Goal: Contribute content: Add original content to the website for others to see

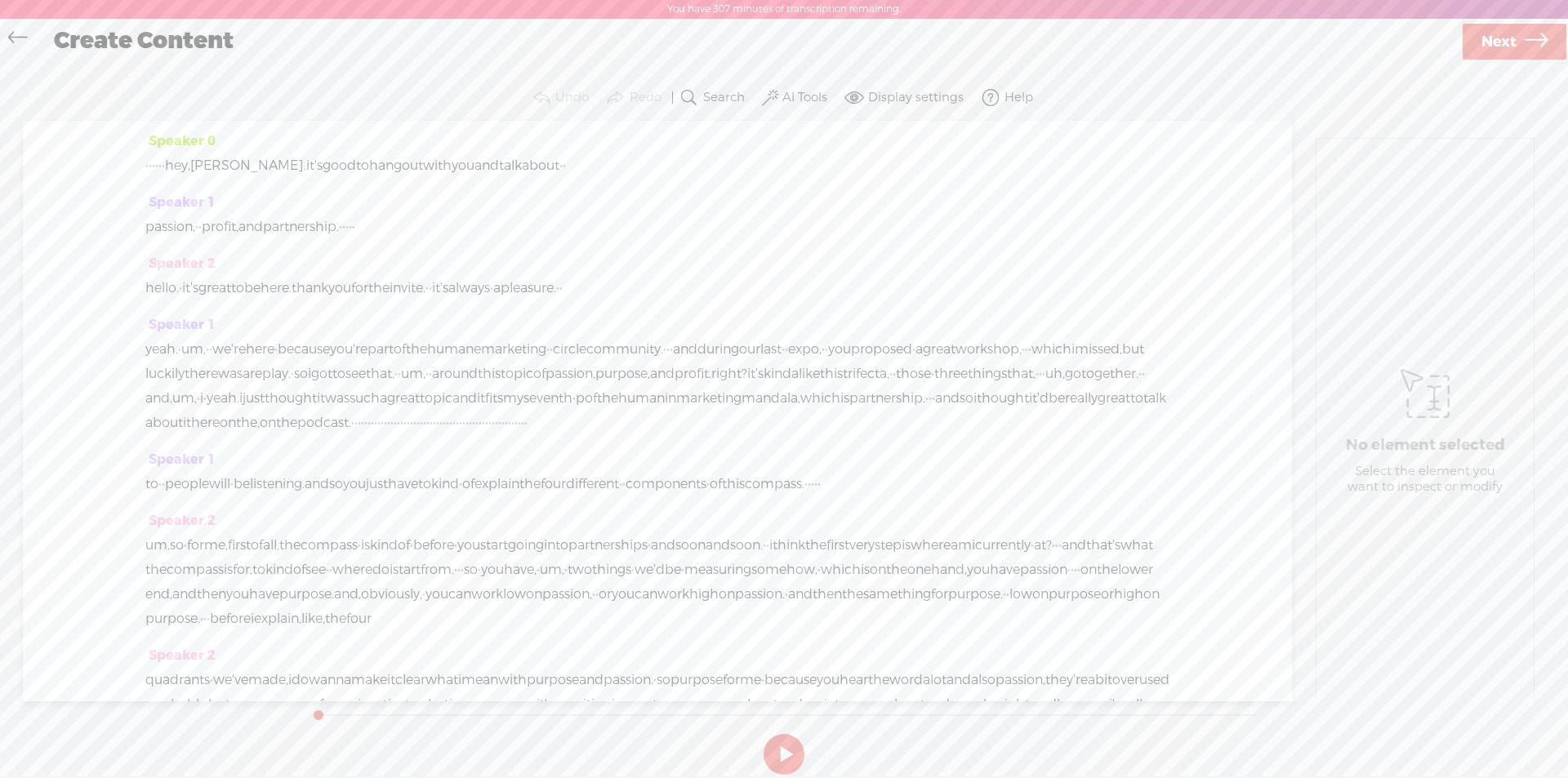
scroll to position [1, 0]
click at [812, 100] on label "AI Tools" at bounding box center [804, 97] width 45 height 16
click at [782, 266] on span at bounding box center [785, 265] width 30 height 11
click at [785, 308] on span at bounding box center [785, 308] width 30 height 11
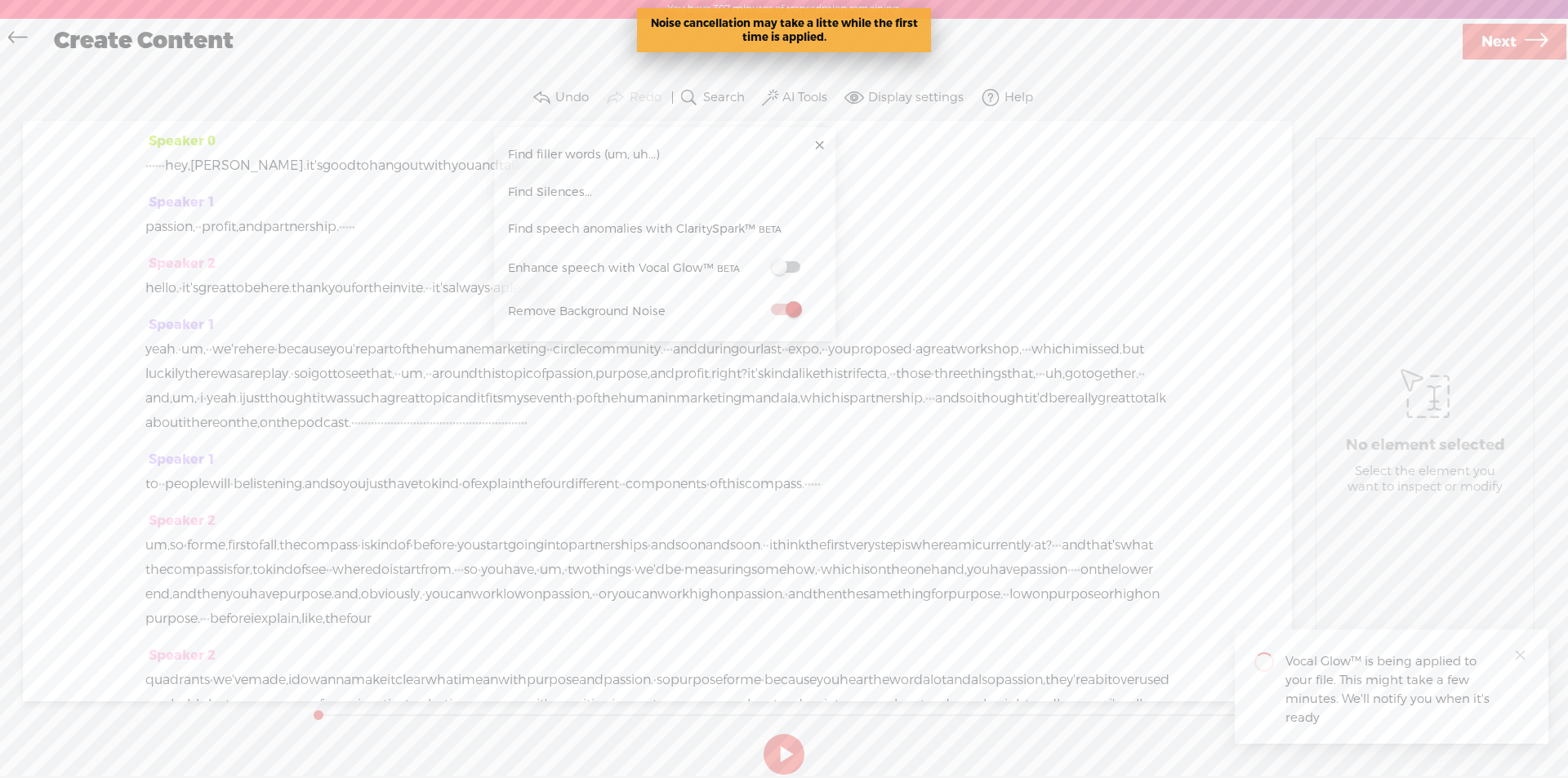
scroll to position [0, 0]
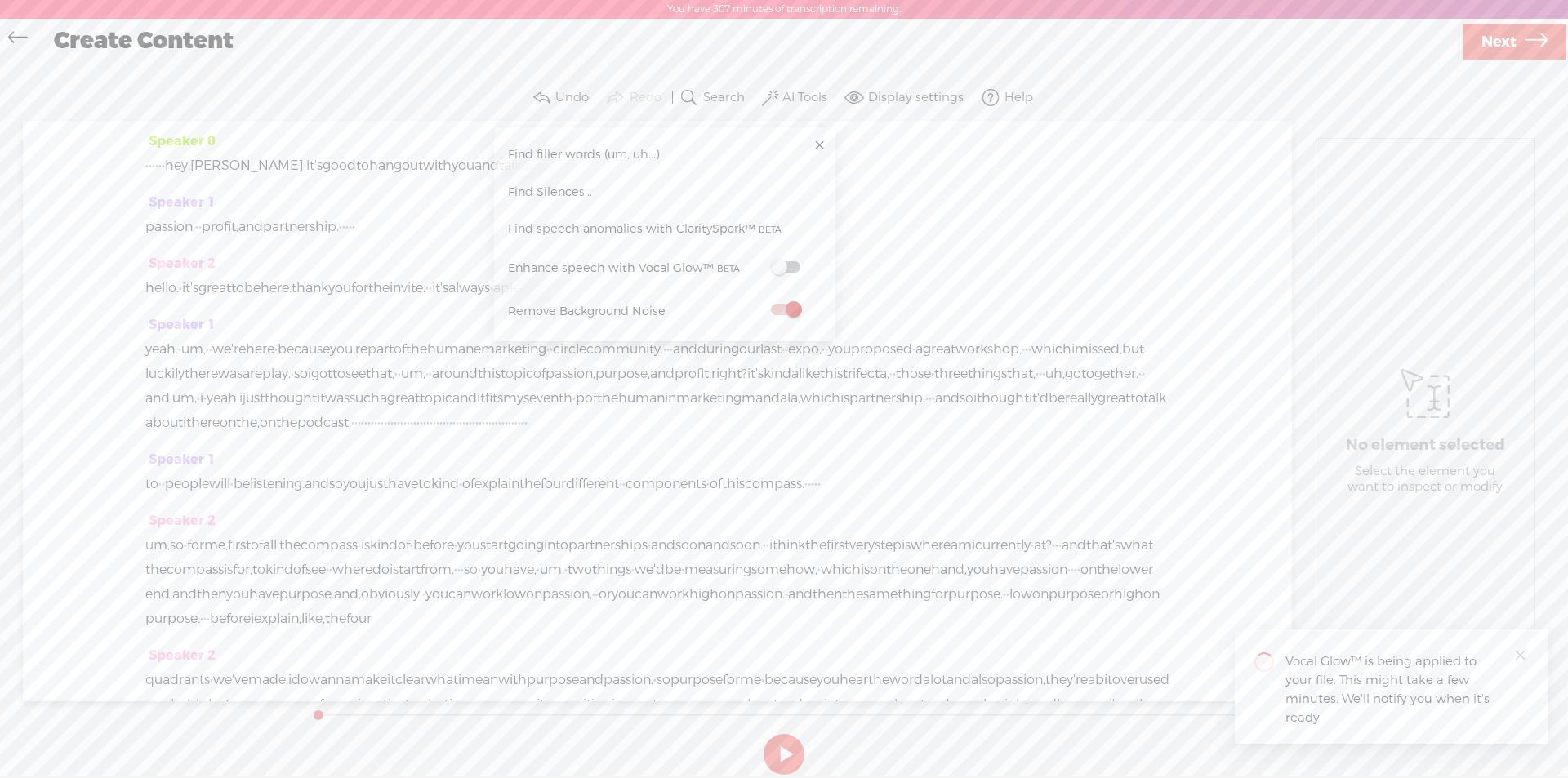
click at [778, 267] on span at bounding box center [785, 267] width 30 height 11
drag, startPoint x: 1499, startPoint y: 46, endPoint x: 1164, endPoint y: 84, distance: 337.1
click at [1499, 46] on span "Next" at bounding box center [1498, 42] width 35 height 42
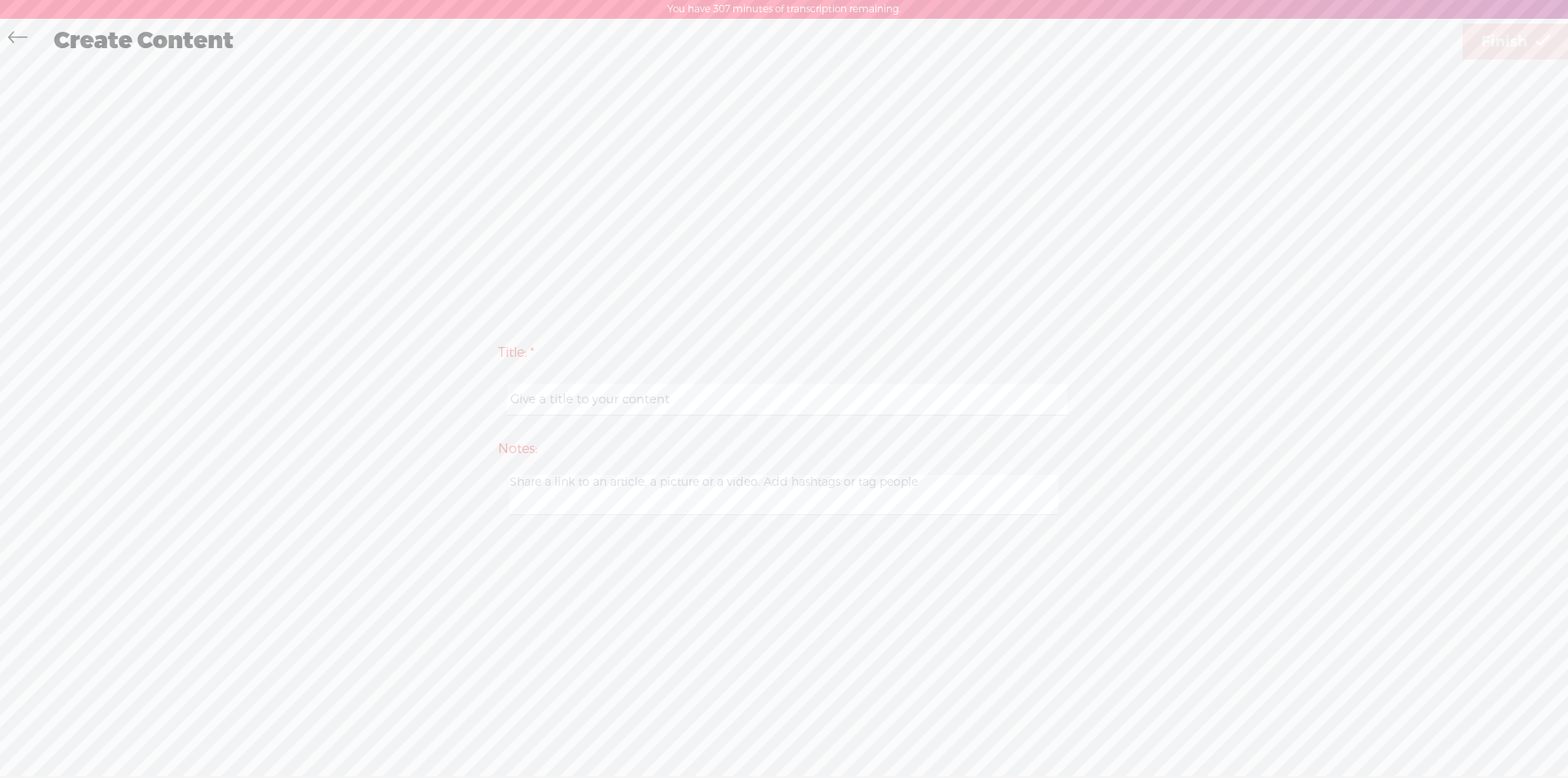
click at [568, 401] on input "text" at bounding box center [787, 399] width 559 height 32
type input "[PERSON_NAME] draft"
click at [1490, 43] on span "Finish" at bounding box center [1504, 42] width 46 height 42
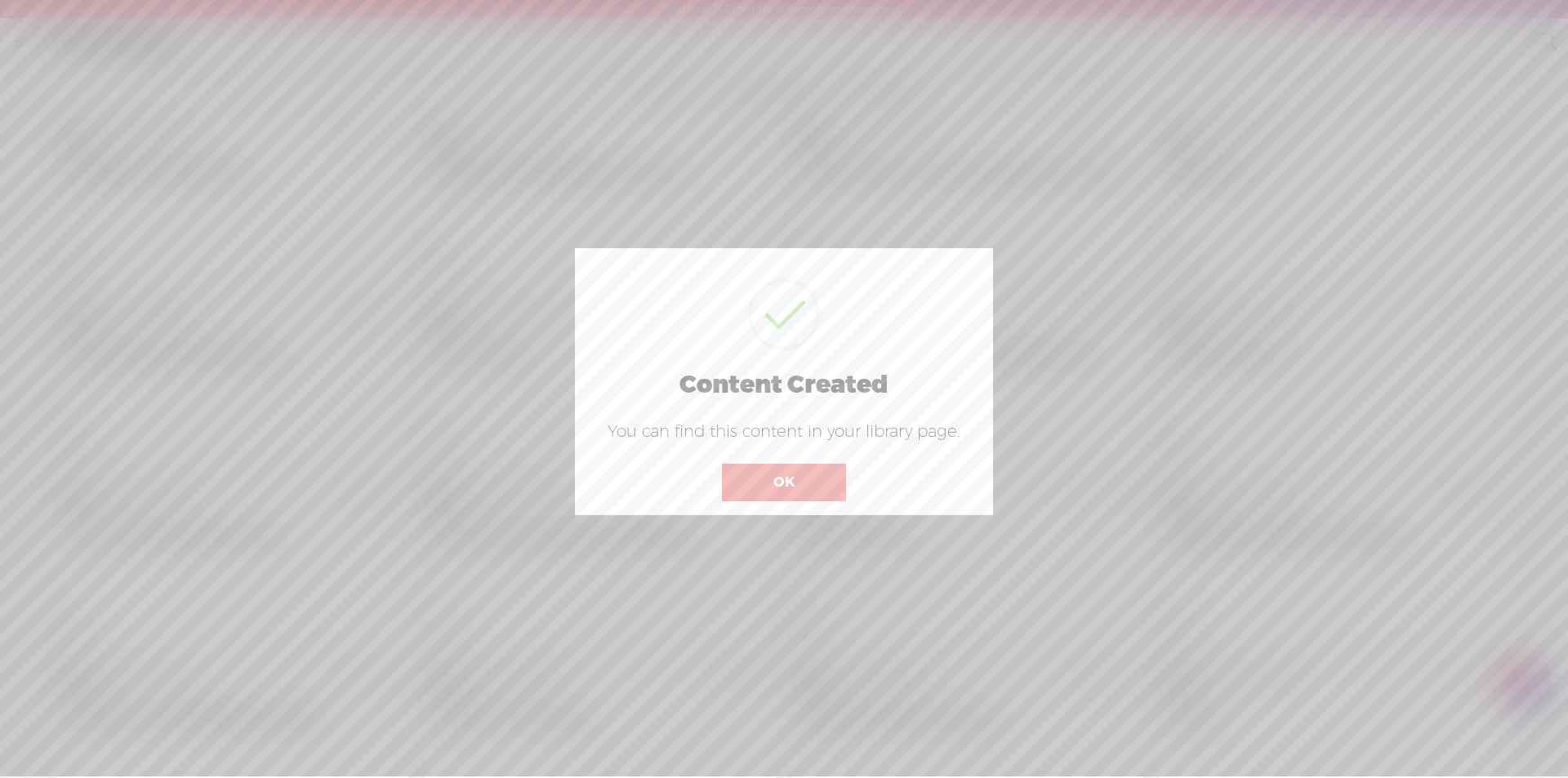
click at [772, 478] on button "OK" at bounding box center [784, 482] width 124 height 37
